Goal: Task Accomplishment & Management: Use online tool/utility

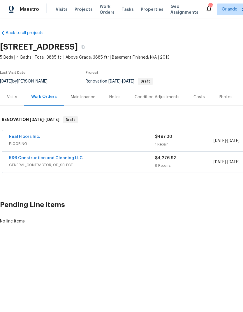
scroll to position [0, -1]
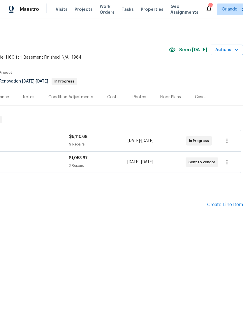
scroll to position [0, 86]
click at [235, 51] on icon "button" at bounding box center [237, 50] width 6 height 6
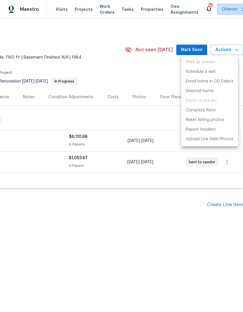
click at [192, 50] on div at bounding box center [121, 156] width 243 height 312
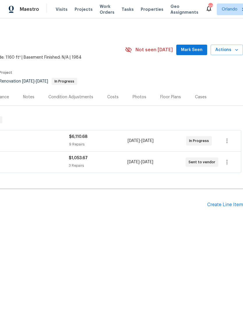
click at [190, 46] on button "Mark Seen" at bounding box center [191, 50] width 31 height 11
click at [195, 46] on div "Seen [DATE] Actions" at bounding box center [206, 50] width 74 height 11
click at [235, 52] on icon "button" at bounding box center [237, 50] width 6 height 6
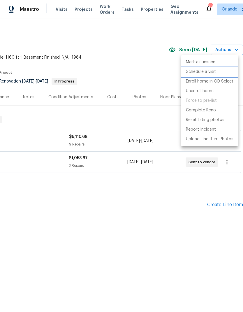
click at [209, 72] on p "Schedule a visit" at bounding box center [201, 72] width 30 height 6
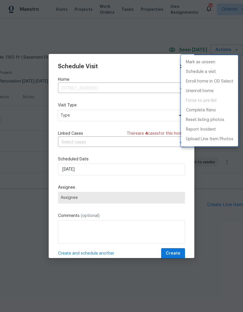
click at [137, 117] on div at bounding box center [121, 156] width 243 height 312
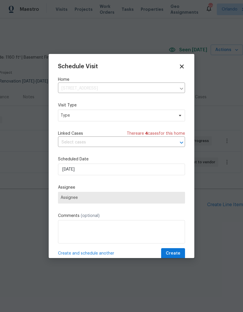
click at [153, 122] on div "Schedule Visit Home [STREET_ADDRESS] ​ Visit Type Type Linked Cases There are 4…" at bounding box center [121, 160] width 127 height 195
click at [179, 118] on icon at bounding box center [180, 115] width 5 height 5
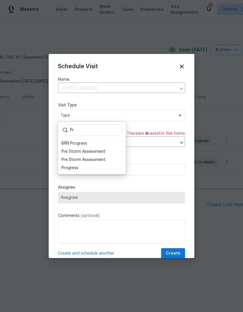
type input "Pr"
click at [84, 167] on div "Progress" at bounding box center [92, 168] width 64 height 8
click at [85, 170] on div "Progress" at bounding box center [92, 168] width 64 height 8
click at [74, 169] on div "Progress" at bounding box center [69, 168] width 17 height 6
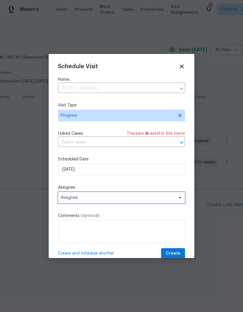
click at [167, 197] on span "Assignee" at bounding box center [118, 197] width 114 height 5
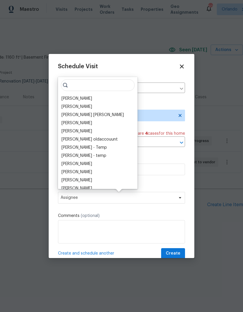
click at [84, 98] on div "[PERSON_NAME]" at bounding box center [76, 99] width 31 height 6
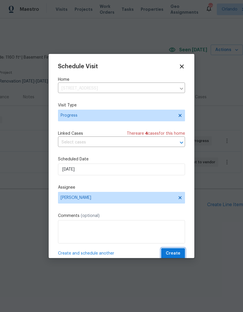
click at [179, 253] on span "Create" at bounding box center [173, 253] width 15 height 7
